Goal: Entertainment & Leisure: Consume media (video, audio)

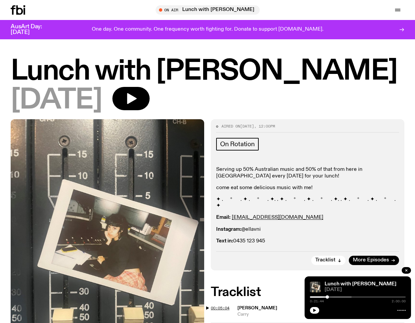
scroll to position [149, 0]
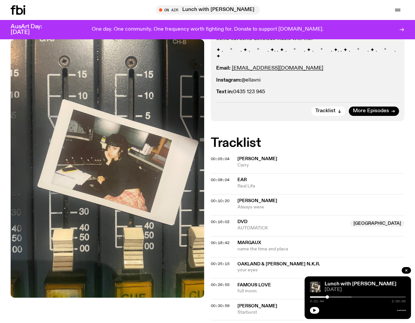
click at [216, 156] on span "00:05:04" at bounding box center [220, 158] width 19 height 5
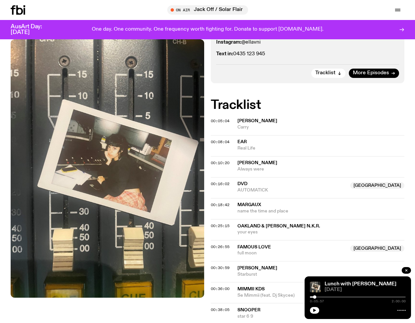
scroll to position [189, 0]
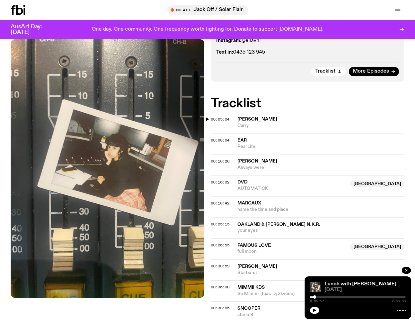
click at [216, 116] on span "00:05:04" at bounding box center [220, 118] width 19 height 5
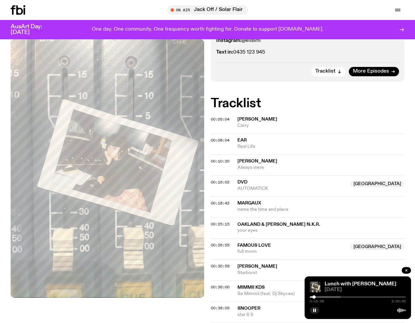
click at [312, 297] on div at bounding box center [266, 296] width 96 height 1
click at [219, 242] on span "00:26:55" at bounding box center [220, 244] width 19 height 5
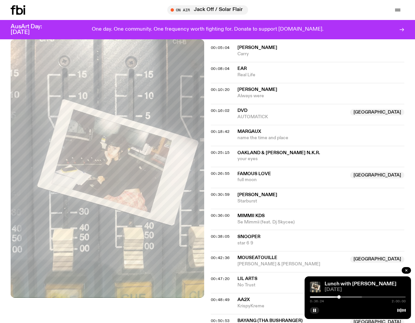
scroll to position [258, 0]
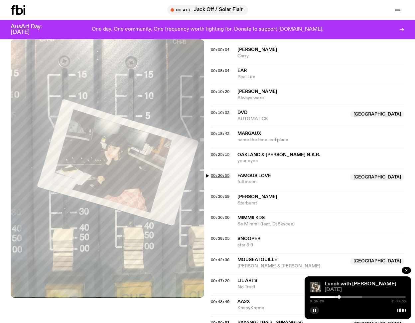
click at [225, 173] on span "00:26:55" at bounding box center [220, 175] width 19 height 5
click at [209, 165] on div "Aired on [DATE] 12:00pm On Rotation Serving up 50% Australian music and 50% of …" at bounding box center [207, 311] width 415 height 901
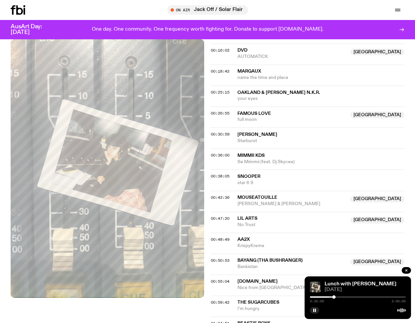
scroll to position [324, 0]
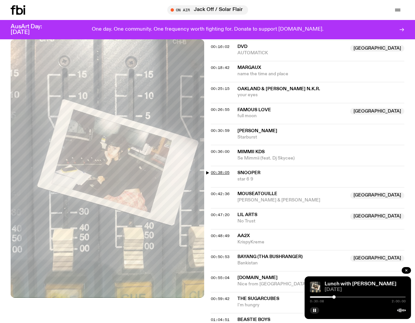
click at [215, 170] on span "00:38:05" at bounding box center [220, 172] width 19 height 5
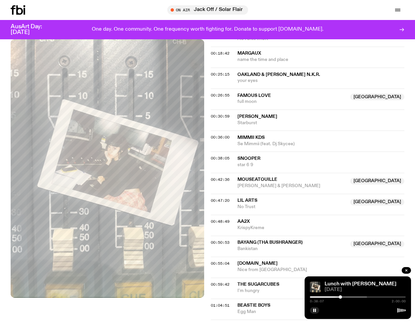
scroll to position [338, 0]
click at [217, 218] on span "00:48:49" at bounding box center [220, 220] width 19 height 5
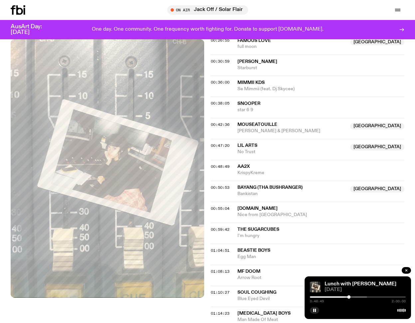
scroll to position [402, 0]
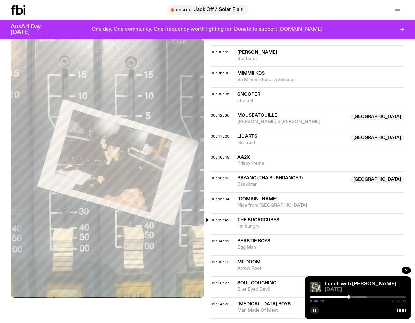
click at [224, 217] on span "00:59:42" at bounding box center [220, 219] width 19 height 5
click at [217, 196] on span "00:55:04" at bounding box center [220, 198] width 19 height 5
click at [223, 175] on span "00:50:53" at bounding box center [220, 177] width 19 height 5
click at [216, 217] on span "00:59:42" at bounding box center [220, 219] width 19 height 5
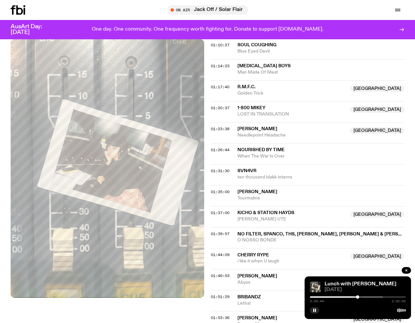
scroll to position [643, 0]
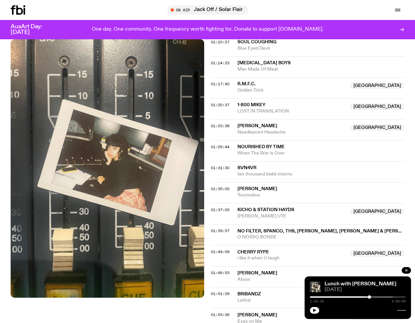
click at [318, 313] on div at bounding box center [358, 309] width 96 height 8
click at [318, 312] on button "button" at bounding box center [314, 310] width 9 height 7
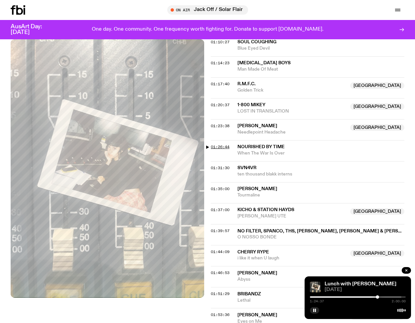
click at [223, 144] on span "01:26:44" at bounding box center [220, 146] width 19 height 5
click at [215, 249] on span "01:44:09" at bounding box center [220, 251] width 19 height 5
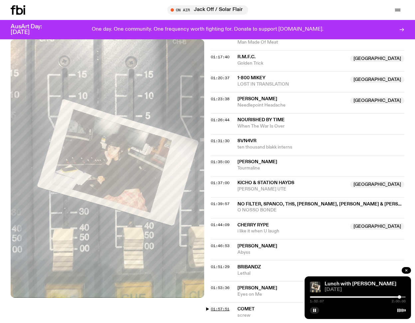
click at [214, 306] on span "01:57:51" at bounding box center [220, 308] width 19 height 5
